Goal: Task Accomplishment & Management: Manage account settings

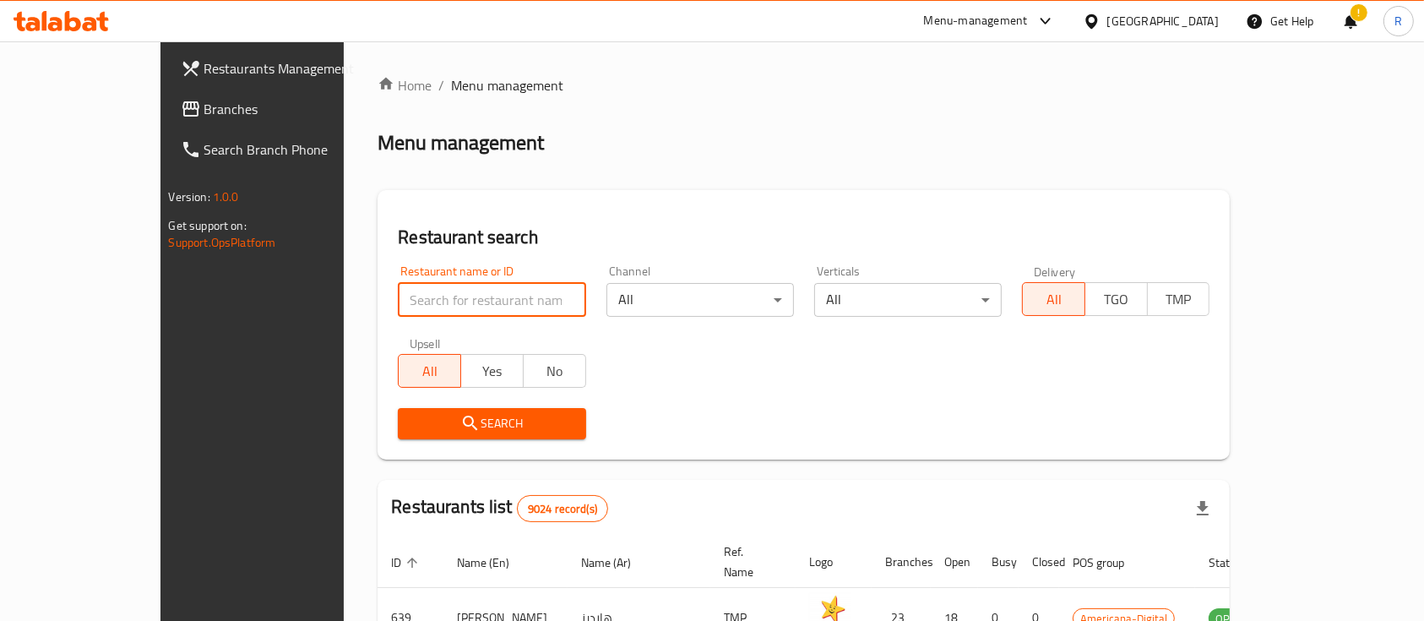
click at [480, 301] on input "search" at bounding box center [492, 300] width 188 height 34
type input "junior"
click button "Search" at bounding box center [492, 423] width 188 height 31
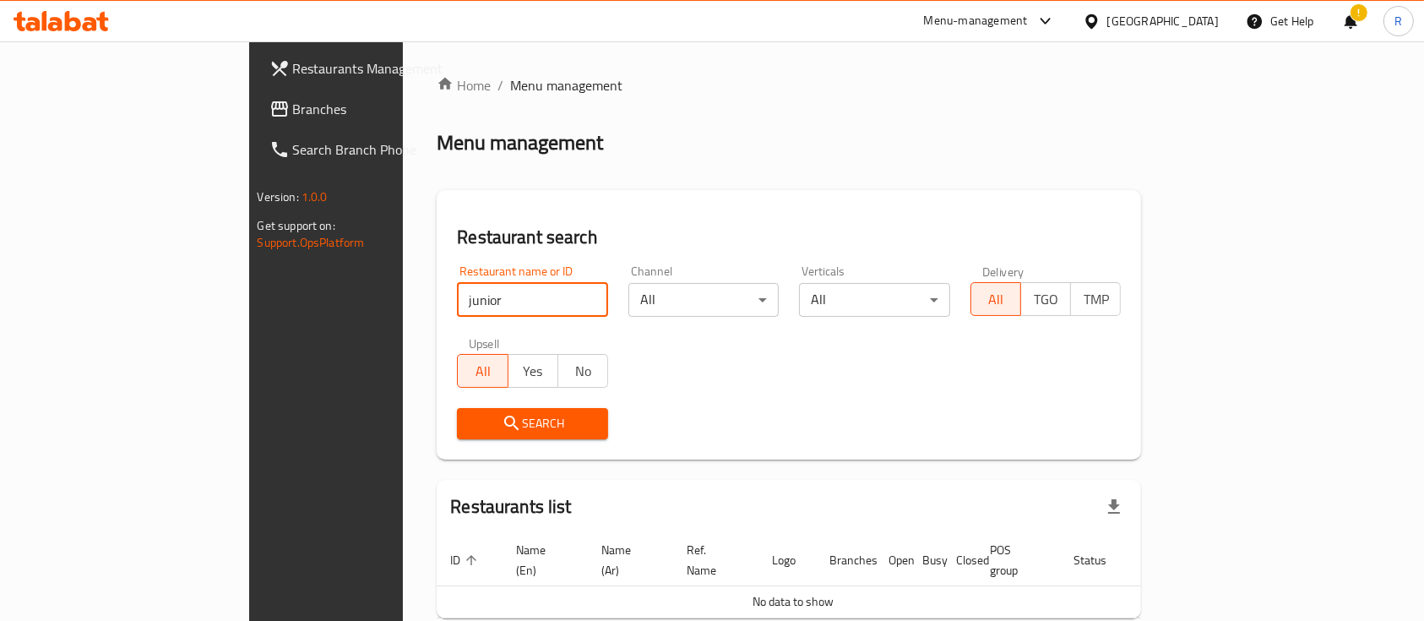
scroll to position [68, 0]
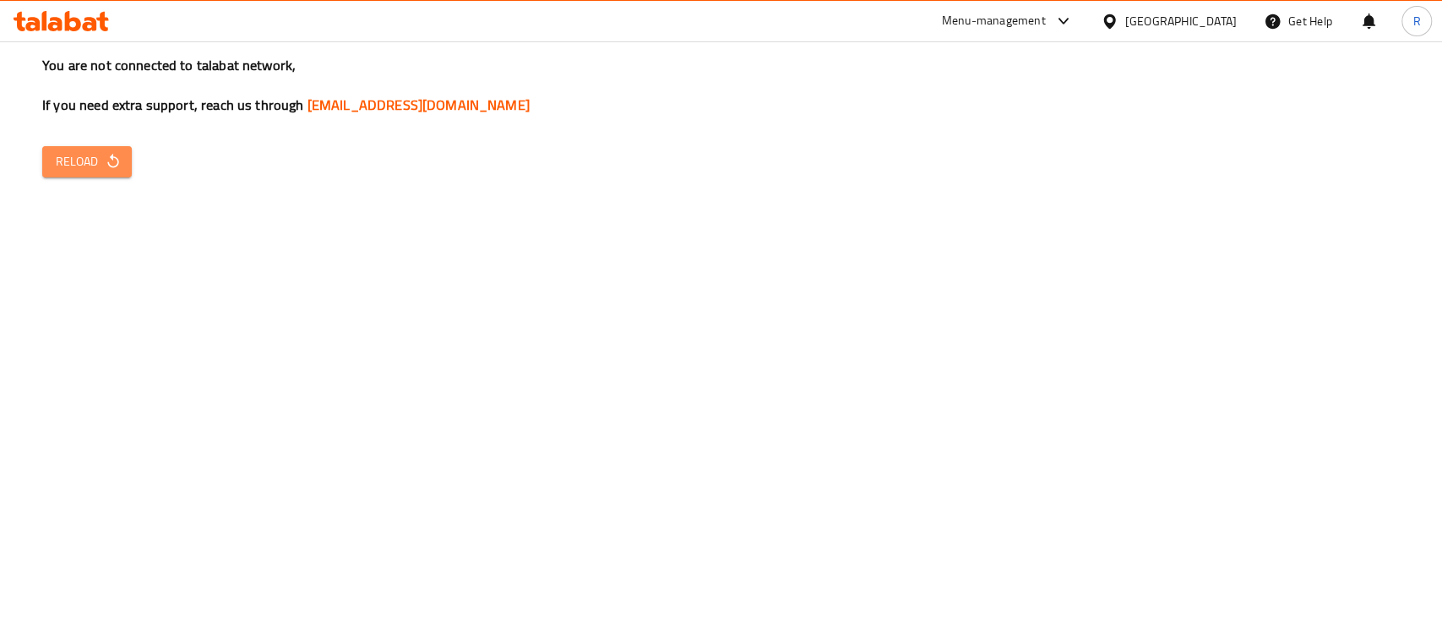
click at [108, 162] on icon "button" at bounding box center [112, 161] width 11 height 14
click at [112, 186] on div "You are not connected to talabat network, If you need extra support, reach us t…" at bounding box center [721, 310] width 1442 height 621
click at [103, 178] on div "You are not connected to talabat network, If you need extra support, reach us t…" at bounding box center [721, 310] width 1442 height 621
click at [90, 163] on span "Reload" at bounding box center [87, 161] width 63 height 21
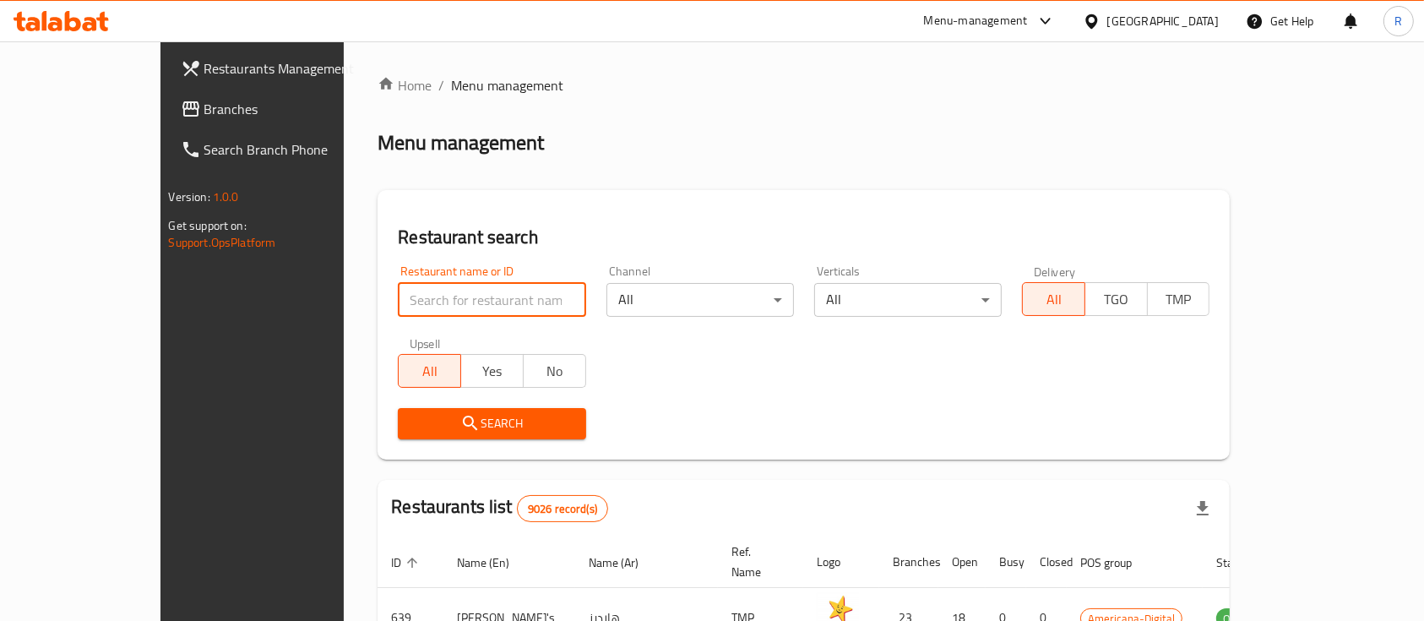
click at [465, 297] on input "search" at bounding box center [492, 300] width 188 height 34
type input "junior"
click button "Search" at bounding box center [492, 423] width 188 height 31
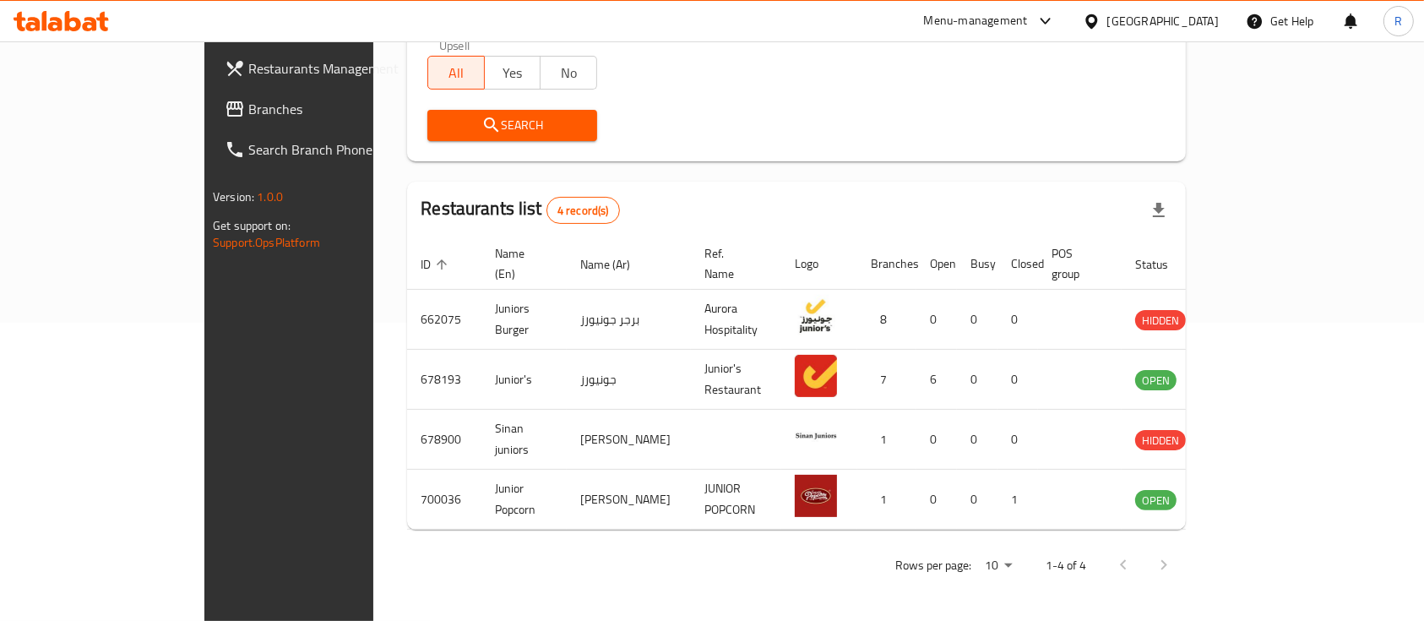
scroll to position [276, 0]
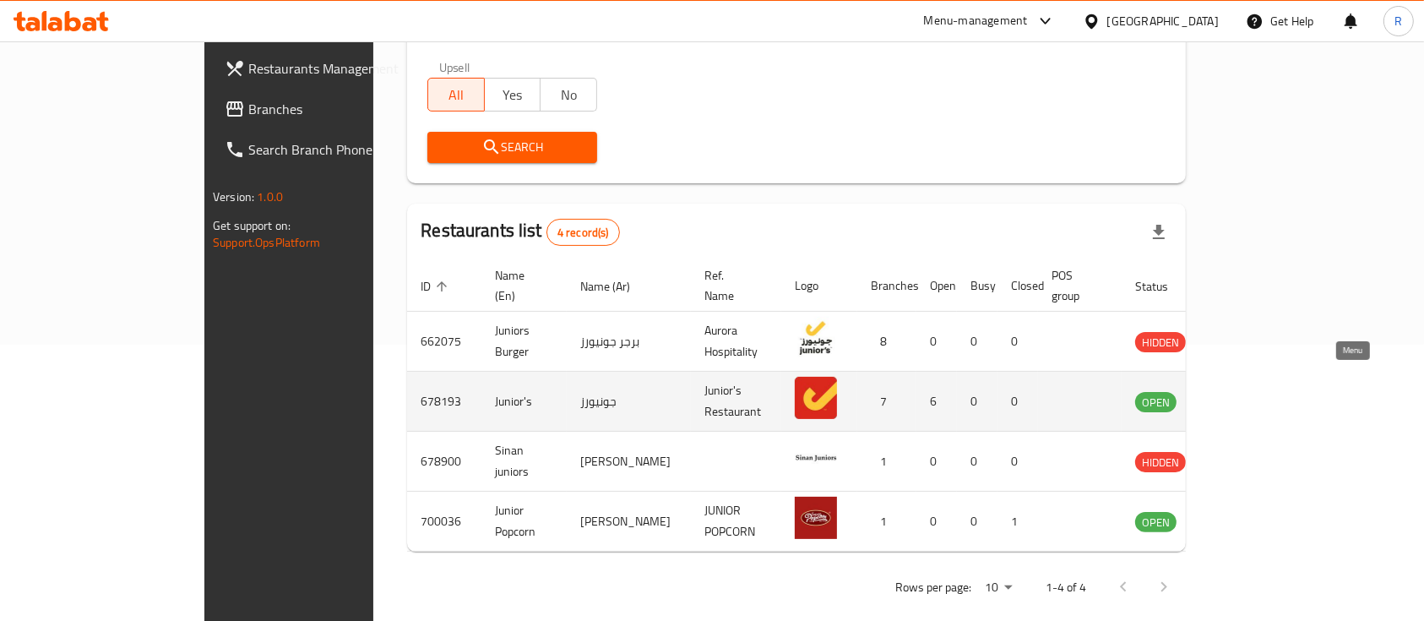
click at [1244, 395] on icon "enhanced table" at bounding box center [1234, 402] width 19 height 14
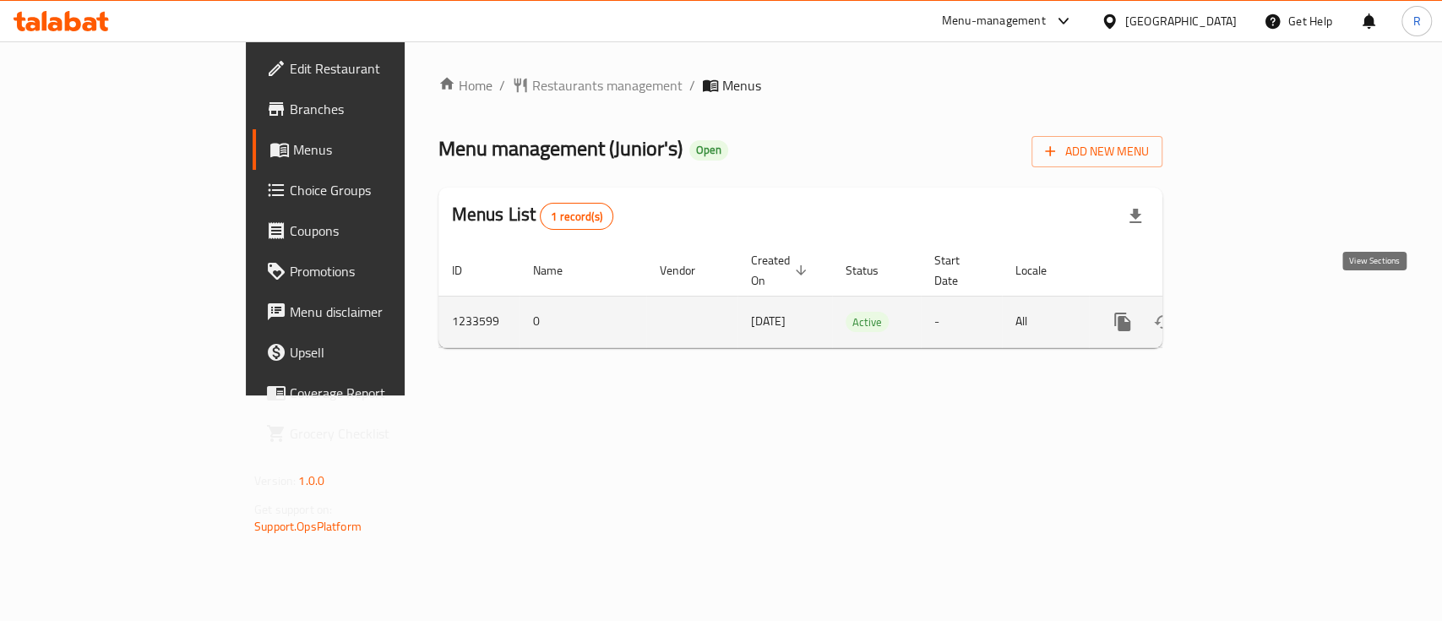
click at [1265, 307] on link "enhanced table" at bounding box center [1244, 322] width 41 height 41
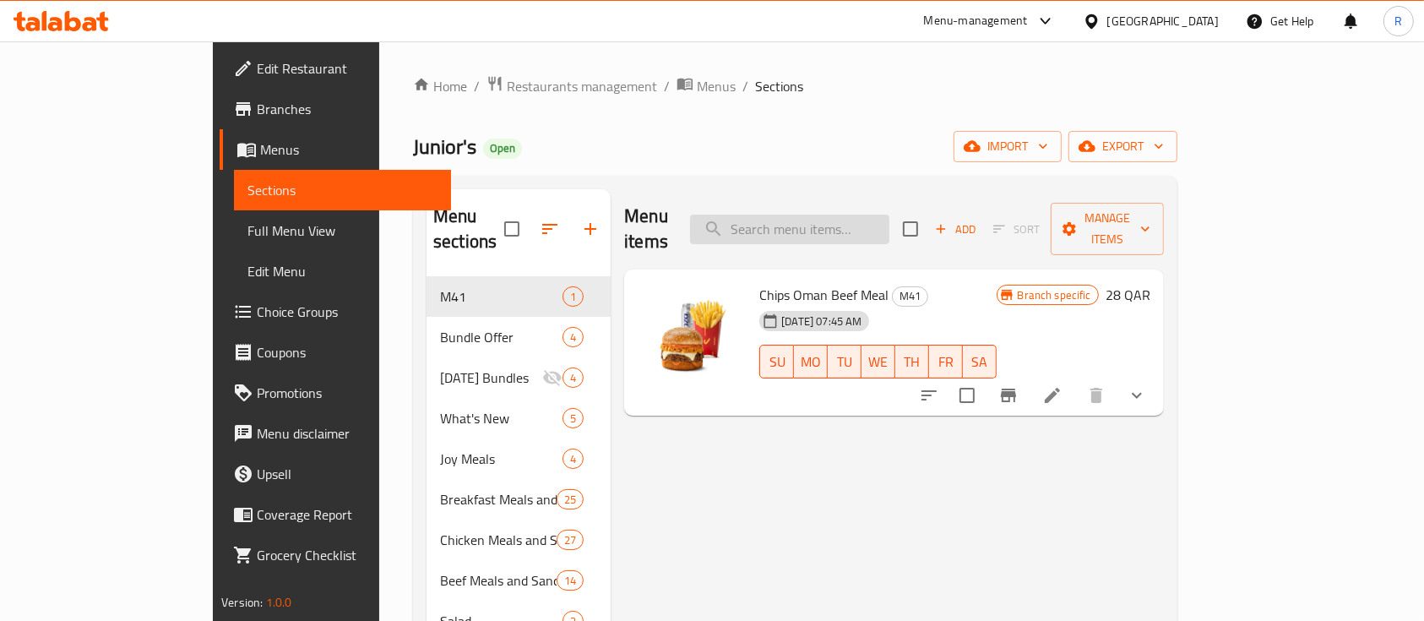
drag, startPoint x: 878, startPoint y: 210, endPoint x: 840, endPoint y: 213, distance: 38.1
click at [840, 215] on input "search" at bounding box center [789, 230] width 199 height 30
type input "egg and che"
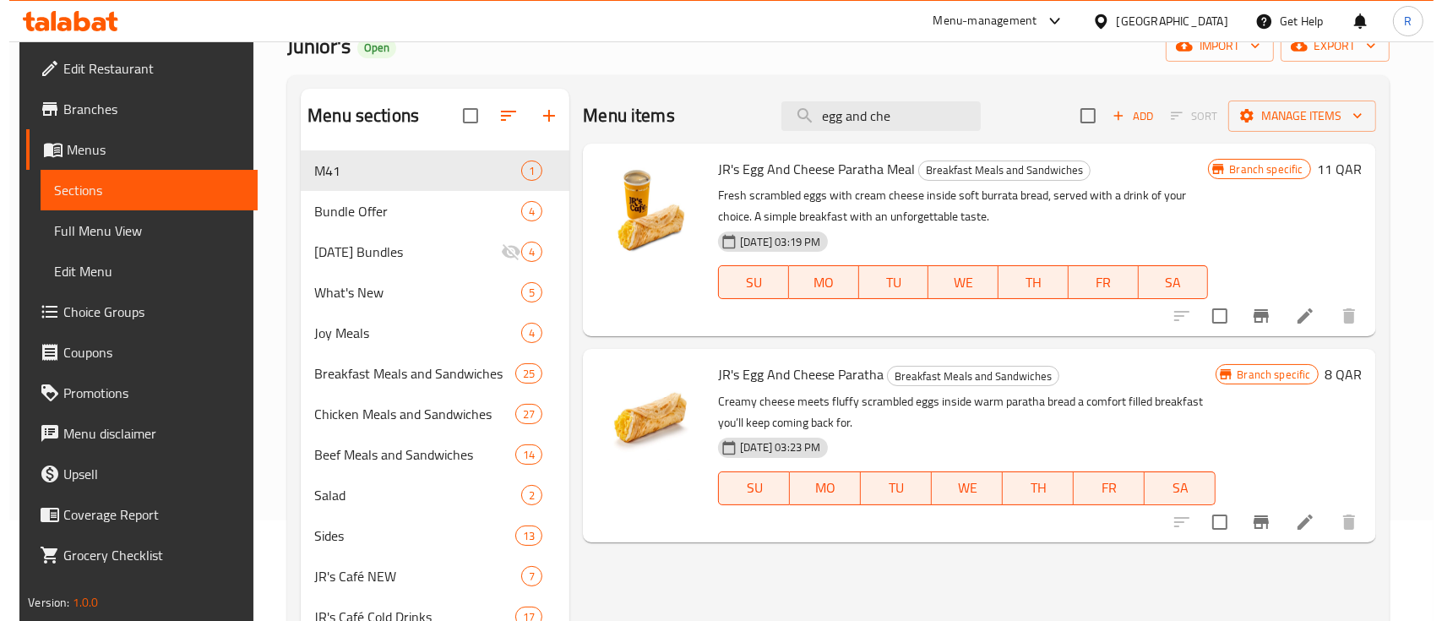
scroll to position [99, 0]
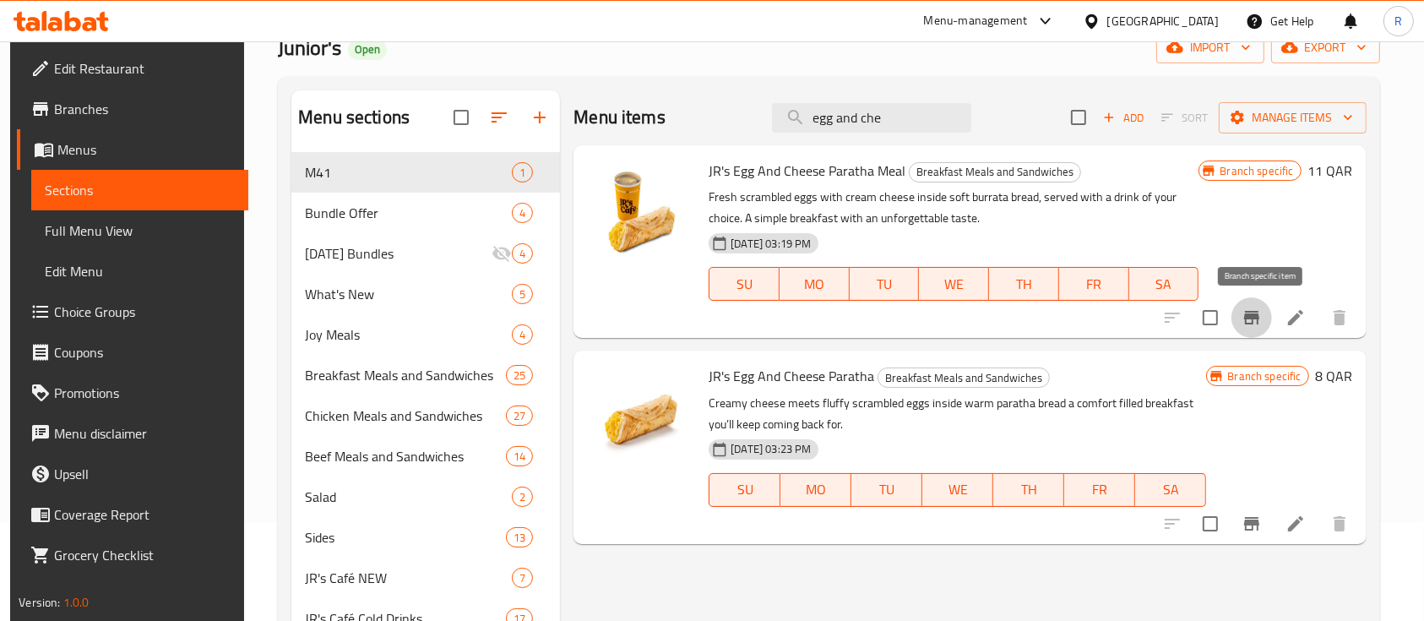
click at [1260, 319] on icon "Branch-specific-item" at bounding box center [1251, 318] width 15 height 14
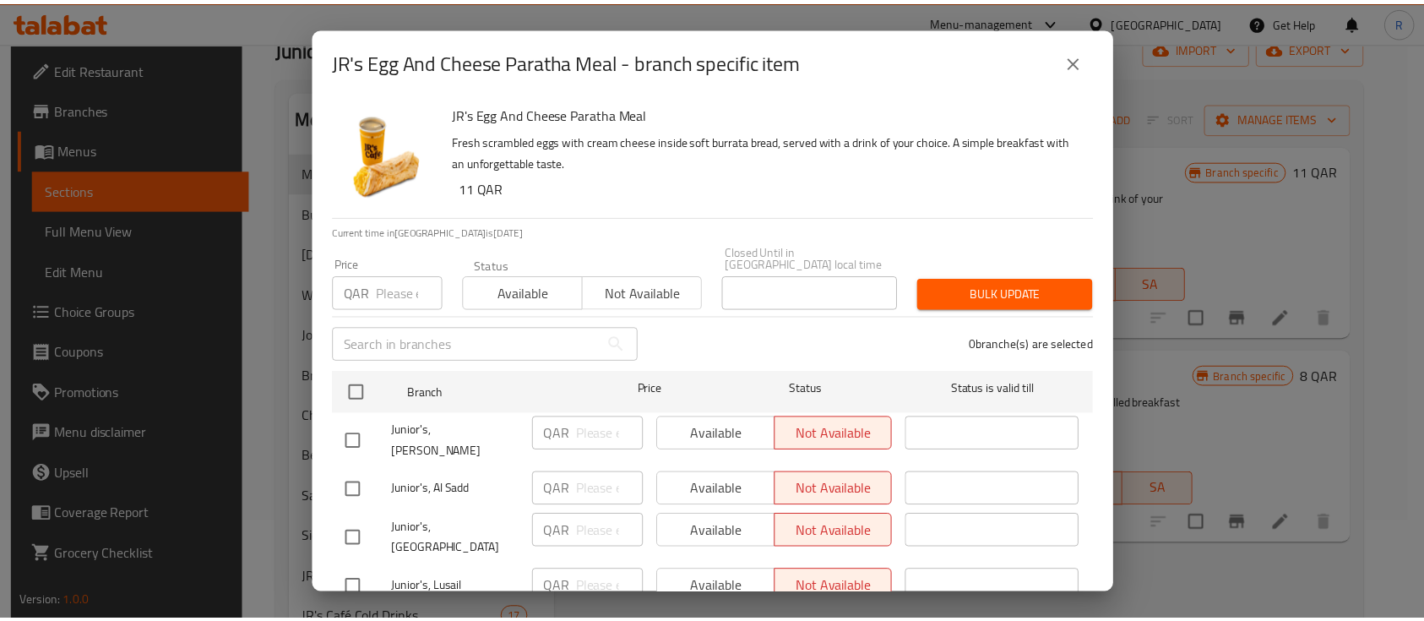
scroll to position [148, 0]
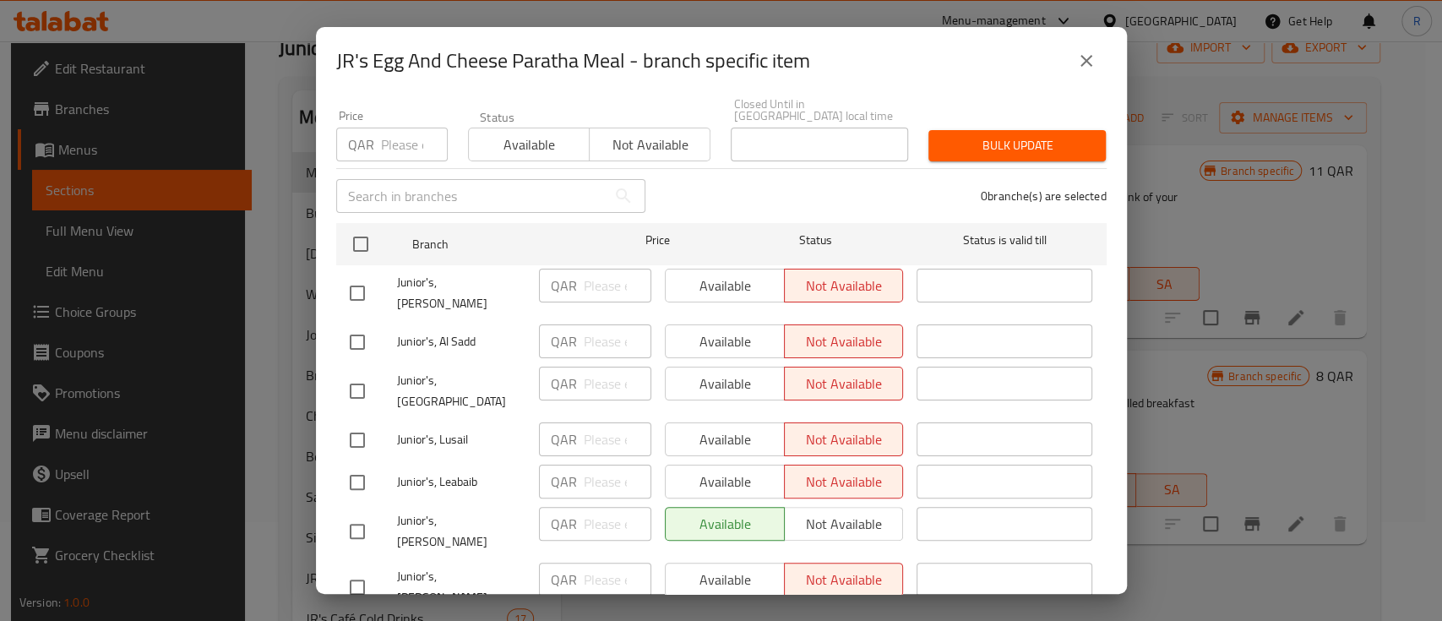
click at [1075, 57] on button "close" at bounding box center [1086, 61] width 41 height 41
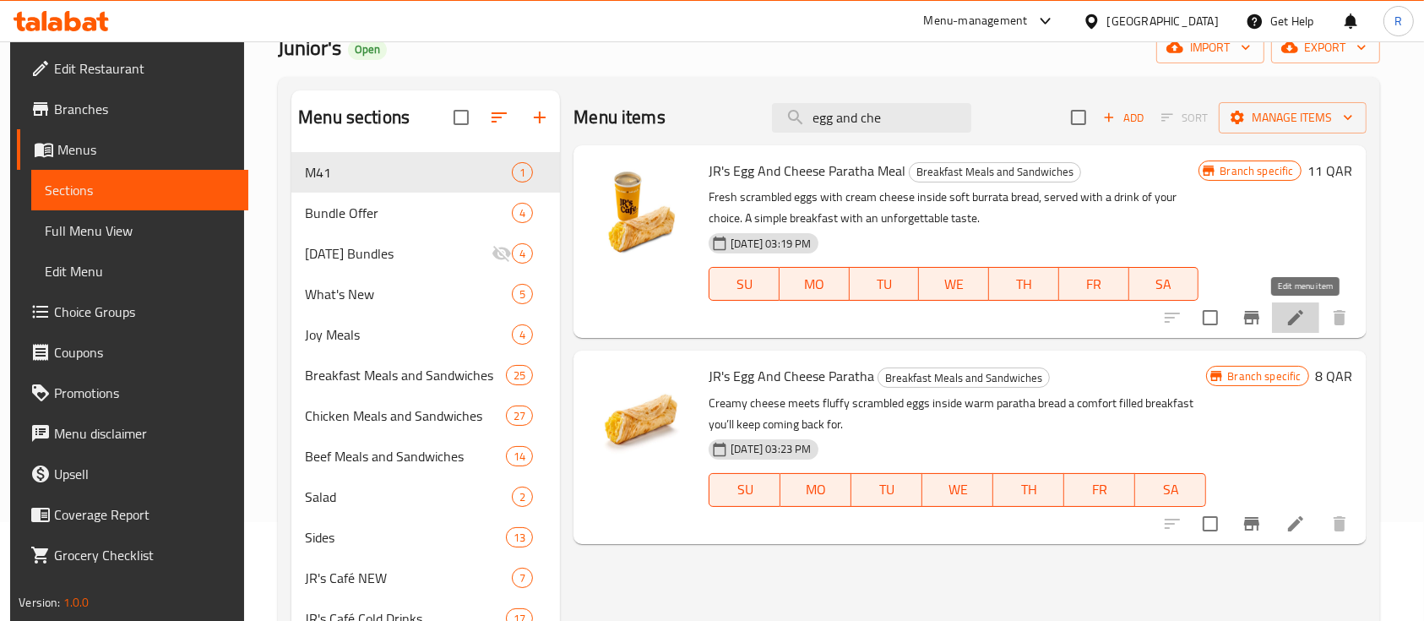
click at [1304, 308] on icon at bounding box center [1296, 318] width 20 height 20
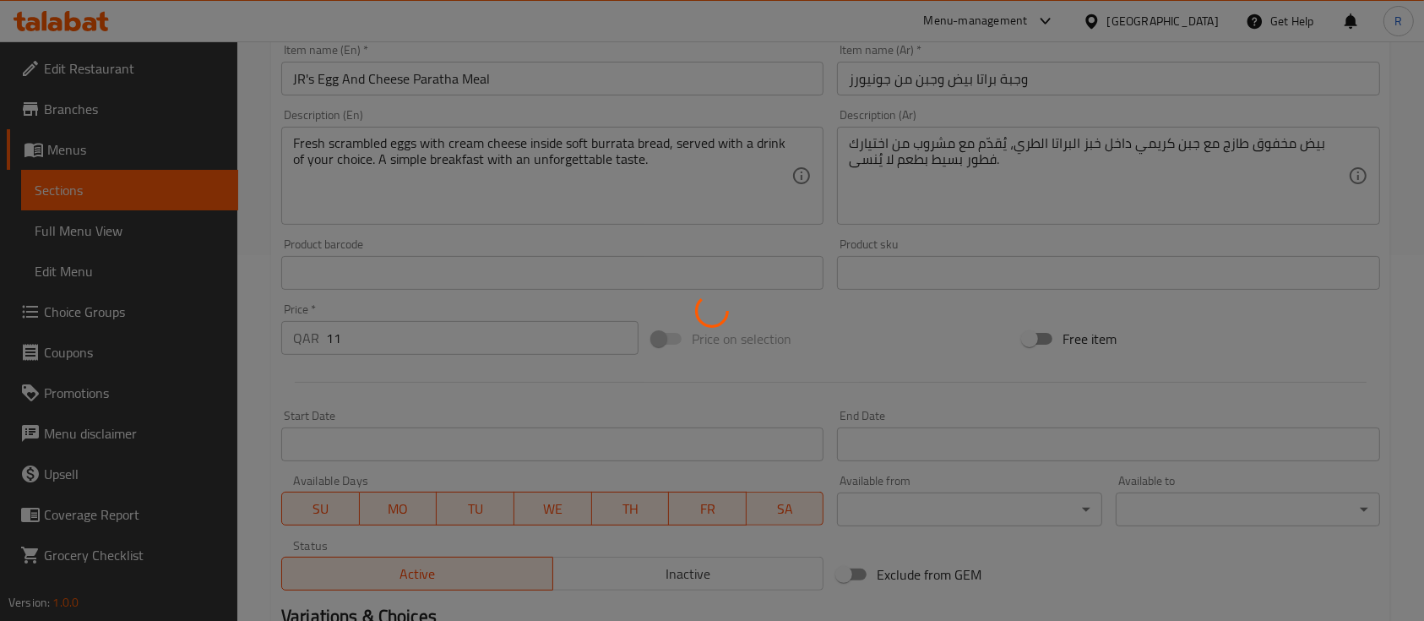
scroll to position [382, 0]
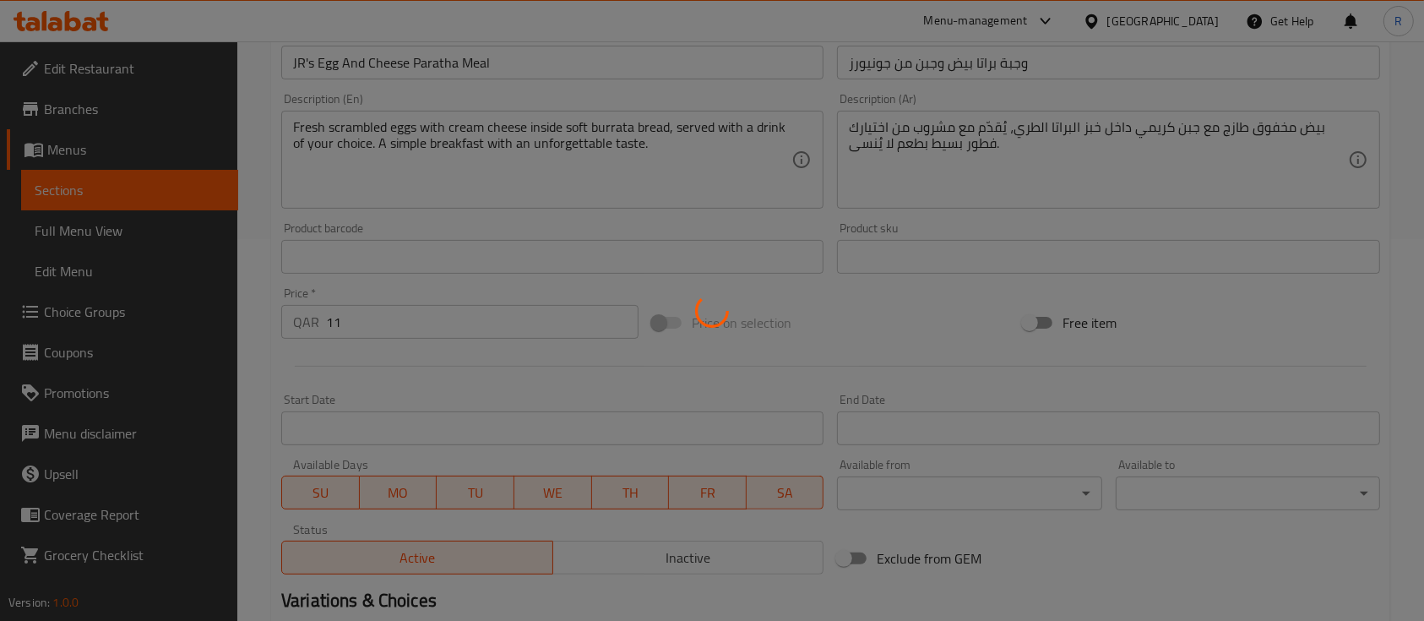
click at [397, 329] on div at bounding box center [712, 310] width 1424 height 621
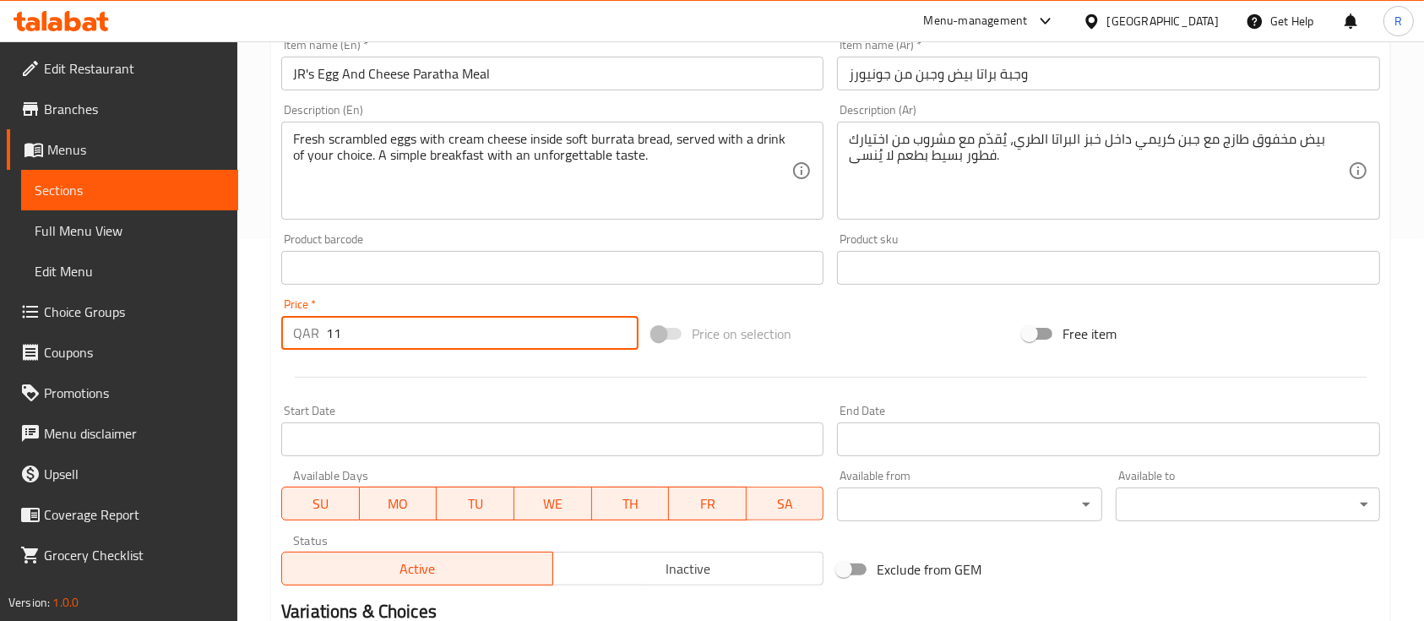
click at [378, 324] on input "11" at bounding box center [482, 333] width 313 height 34
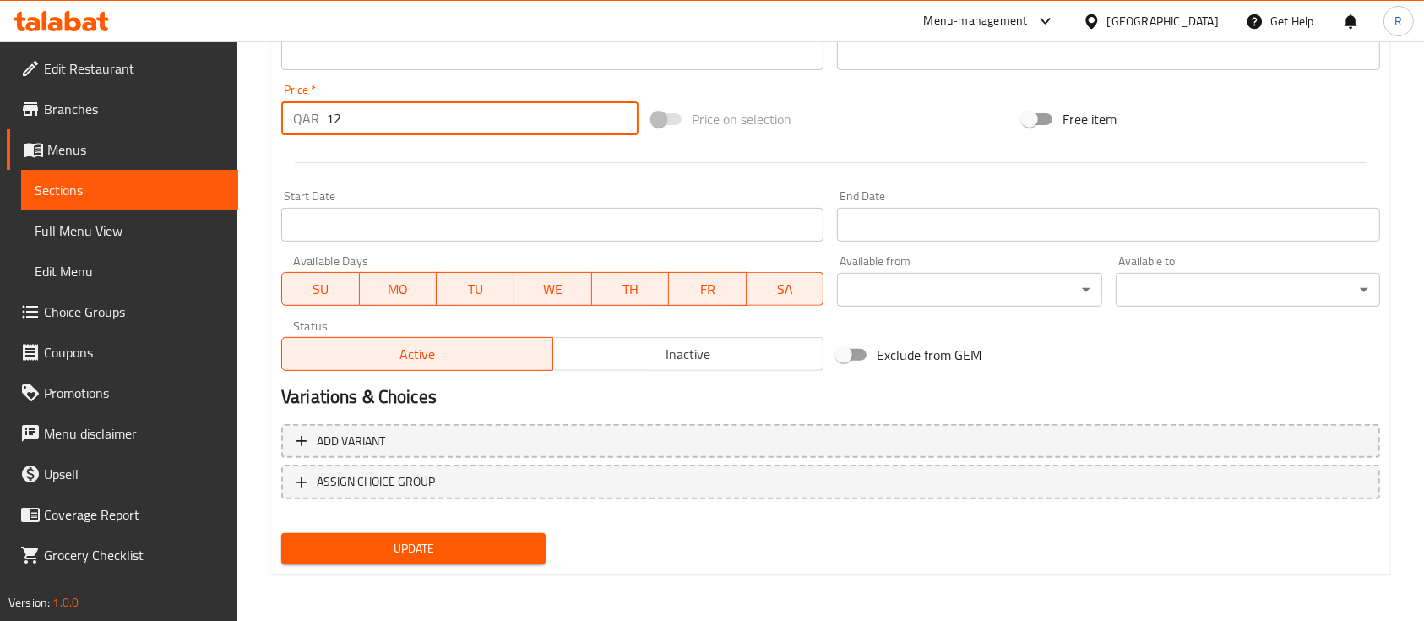
type input "12"
click at [380, 539] on span "Update" at bounding box center [413, 548] width 237 height 21
